Goal: Information Seeking & Learning: Learn about a topic

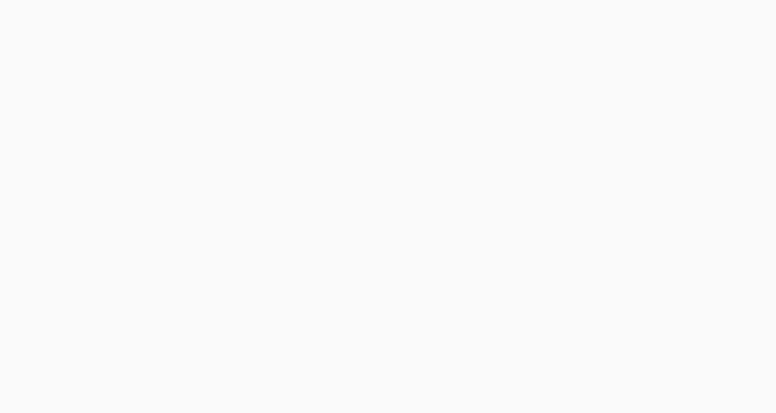
scroll to position [108, 0]
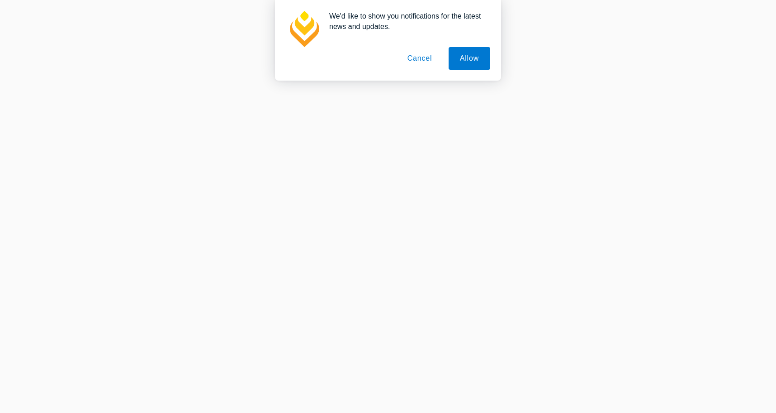
click at [414, 60] on button "Cancel" at bounding box center [420, 58] width 48 height 23
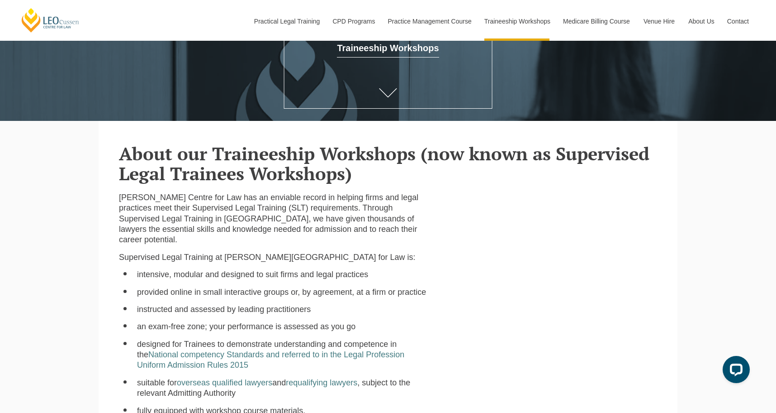
scroll to position [317, 0]
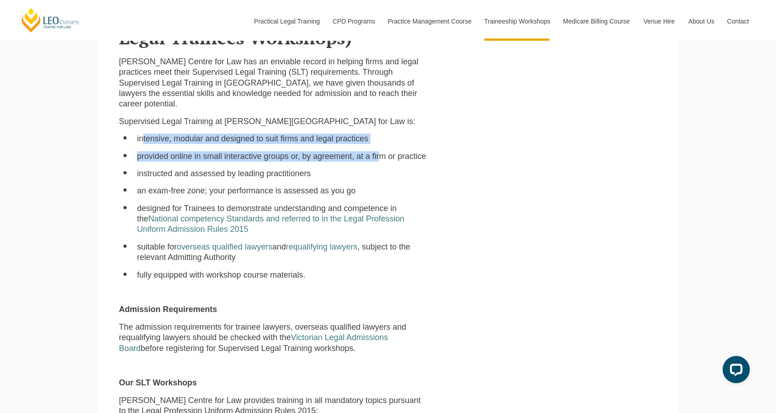
drag, startPoint x: 231, startPoint y: 141, endPoint x: 383, endPoint y: 152, distance: 152.0
click at [383, 152] on ul "intensive, modular and designed to suit firms and legal practices provided onli…" at bounding box center [273, 206] width 309 height 147
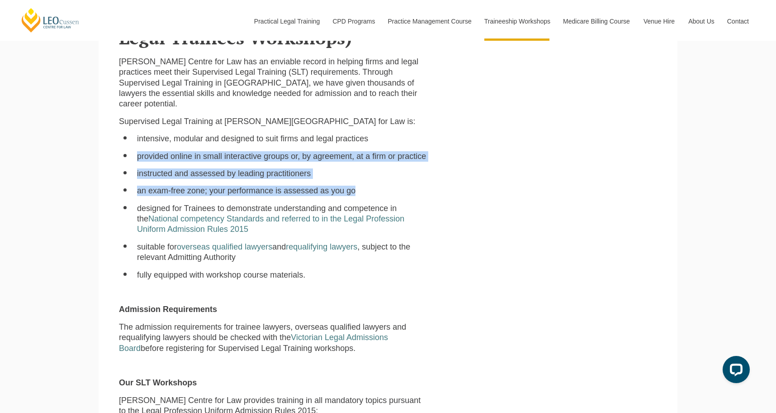
drag, startPoint x: 208, startPoint y: 161, endPoint x: 501, endPoint y: 181, distance: 293.4
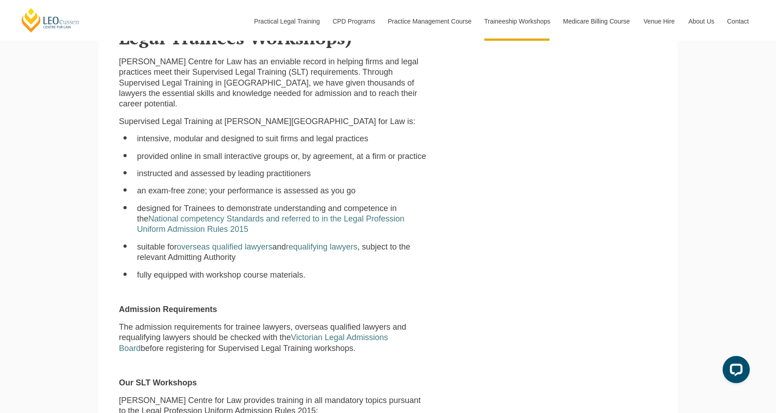
drag, startPoint x: 147, startPoint y: 174, endPoint x: 286, endPoint y: 181, distance: 139.0
click at [286, 179] on li "instructed and assessed by leading practitioners" at bounding box center [282, 173] width 290 height 10
click at [318, 256] on li "suitable for overseas qualified lawyers and requalifying lawyers , subject to t…" at bounding box center [282, 252] width 290 height 21
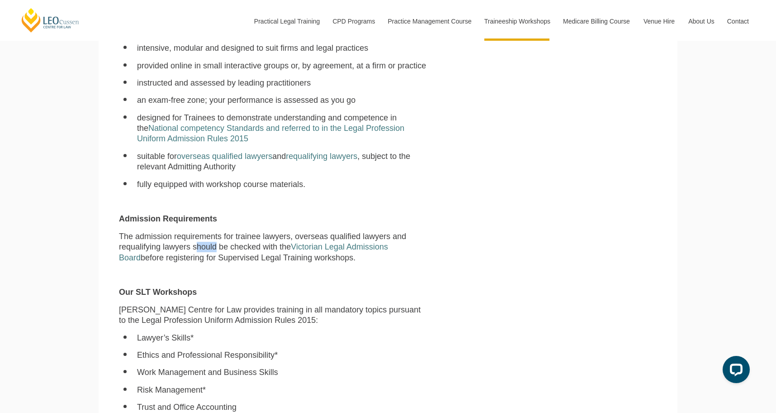
drag, startPoint x: 198, startPoint y: 248, endPoint x: 215, endPoint y: 248, distance: 17.2
click at [215, 248] on p "The admission requirements for trainee lawyers, overseas qualified lawyers and …" at bounding box center [273, 247] width 309 height 32
click at [295, 271] on div "[PERSON_NAME] Centre for Law has an enviable record in helping firms and legal …" at bounding box center [273, 340] width 322 height 749
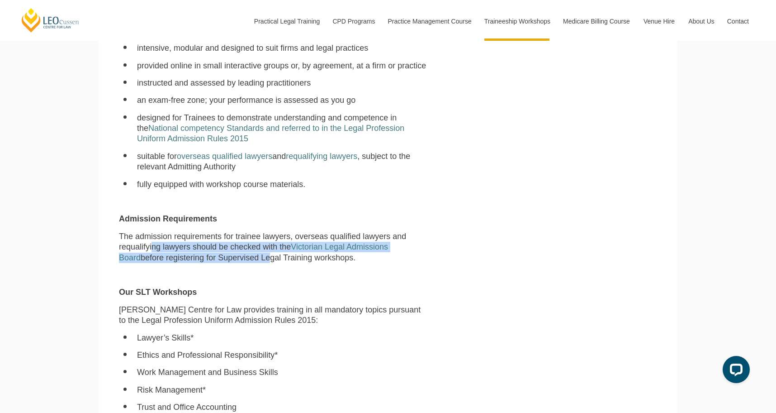
drag, startPoint x: 217, startPoint y: 250, endPoint x: 237, endPoint y: 258, distance: 21.9
click at [242, 255] on p "The admission requirements for trainee lawyers, overseas qualified lawyers and …" at bounding box center [273, 247] width 309 height 32
click at [225, 274] on p at bounding box center [273, 275] width 309 height 10
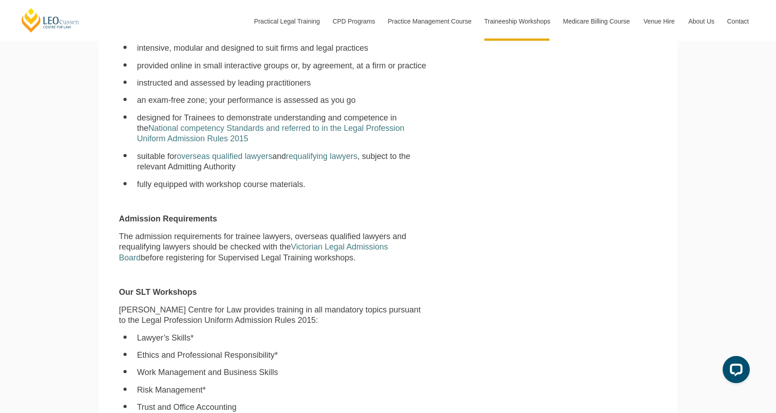
scroll to position [543, 0]
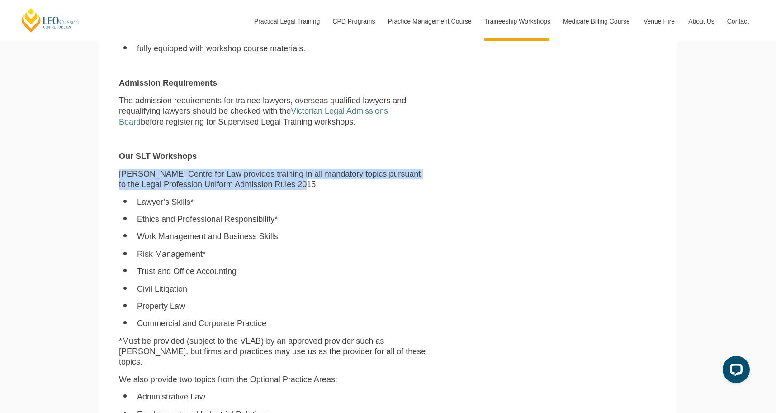
drag, startPoint x: 305, startPoint y: 182, endPoint x: 102, endPoint y: 166, distance: 203.8
click at [102, 166] on section "About our Traineeship Workshops (now known as Supervised Legal Trainees Worksho…" at bounding box center [388, 180] width 579 height 843
click at [221, 222] on li "Ethics and Professional Responsibility*" at bounding box center [282, 219] width 290 height 10
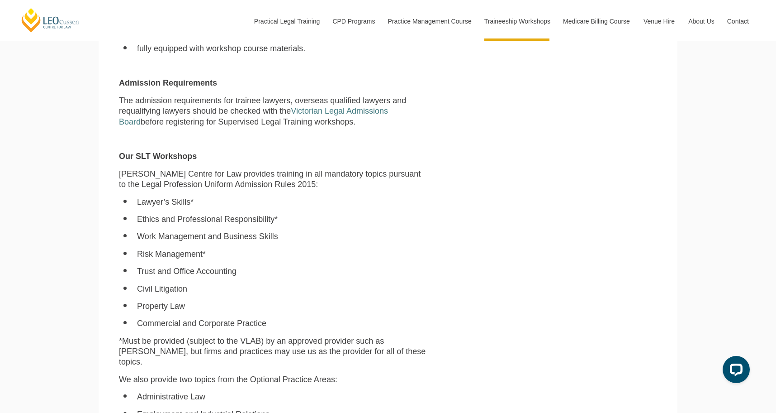
scroll to position [679, 0]
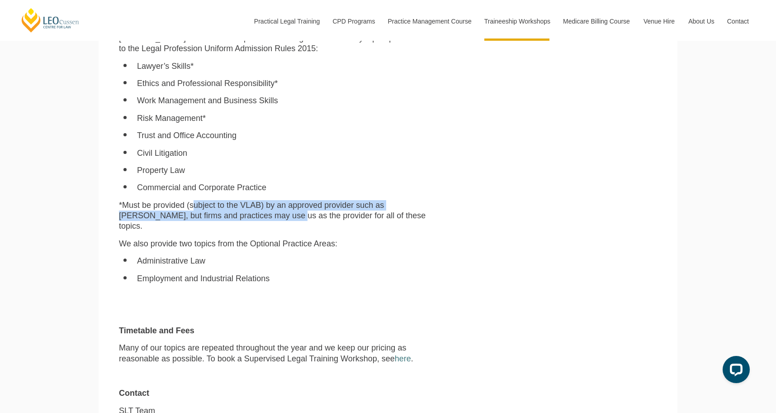
drag, startPoint x: 208, startPoint y: 204, endPoint x: 281, endPoint y: 221, distance: 74.6
click at [281, 221] on p "*Must be provided (subject to the VLAB) by an approved provider such as [PERSON…" at bounding box center [273, 216] width 309 height 32
click at [409, 246] on div "[PERSON_NAME] Centre for Law has an enviable record in helping firms and legal …" at bounding box center [273, 69] width 322 height 749
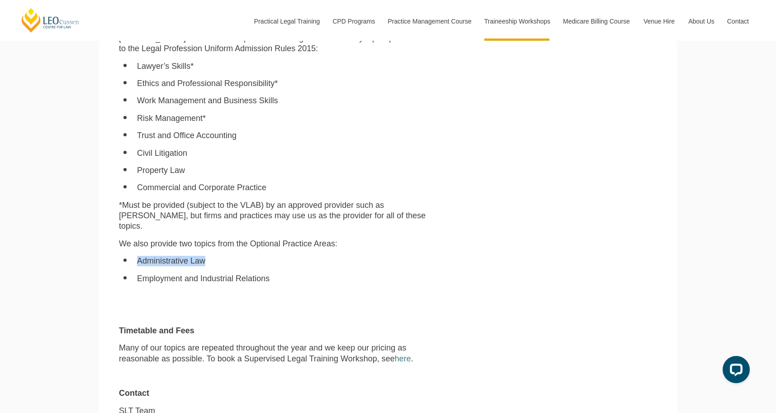
drag, startPoint x: 137, startPoint y: 251, endPoint x: 123, endPoint y: 251, distance: 14.5
click at [123, 256] on ul "Administrative Law Employment and Industrial Relations" at bounding box center [273, 270] width 309 height 28
click at [331, 274] on li "Employment and Industrial Relations" at bounding box center [282, 278] width 290 height 10
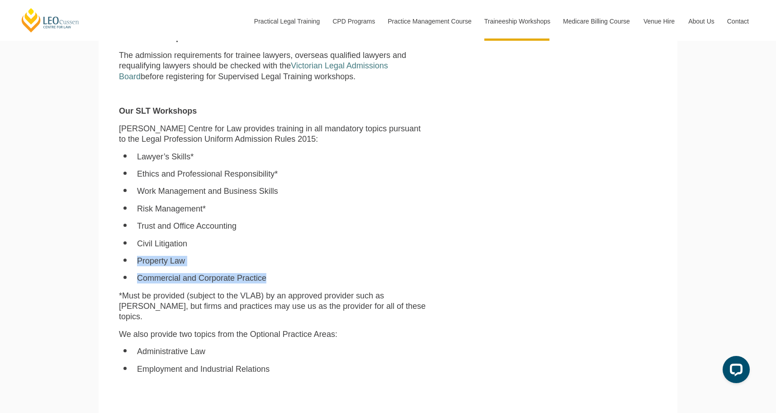
drag, startPoint x: 264, startPoint y: 281, endPoint x: 132, endPoint y: 264, distance: 133.2
click at [132, 264] on ul "Lawyer’s Skills* Ethics and Professional Responsibility* Work Management and Bu…" at bounding box center [273, 218] width 309 height 132
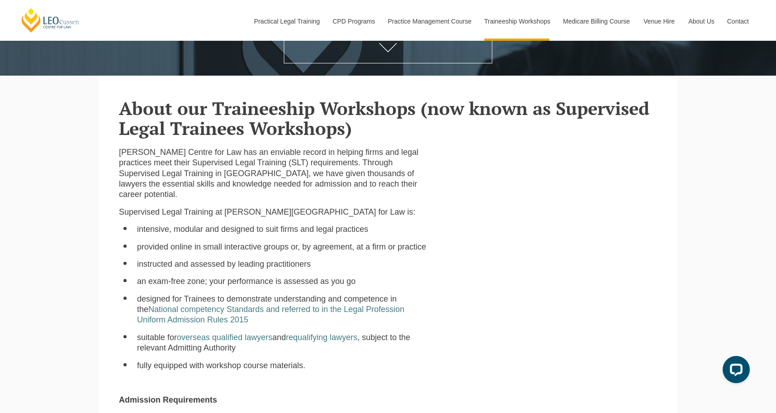
scroll to position [362, 0]
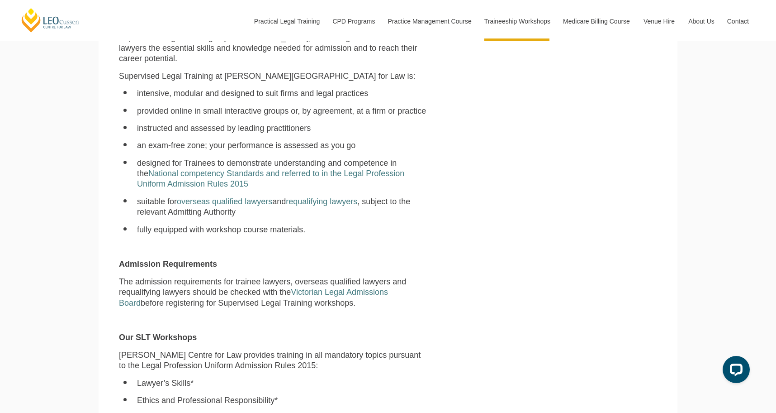
click at [238, 234] on li "fully equipped with workshop course materials." at bounding box center [282, 229] width 290 height 10
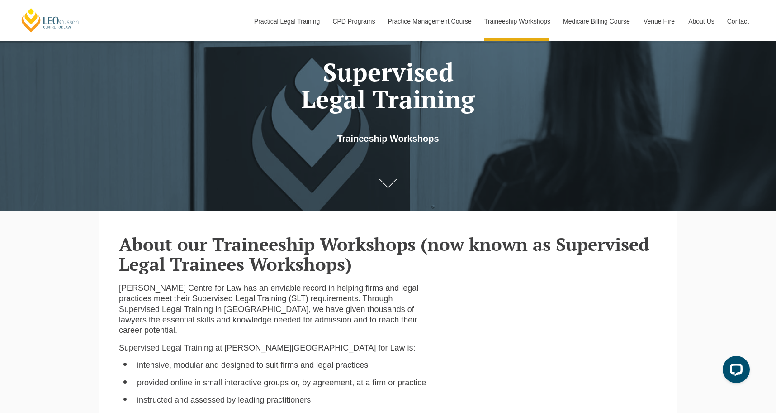
scroll to position [226, 0]
